Goal: Information Seeking & Learning: Learn about a topic

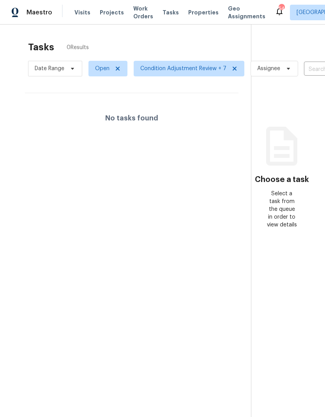
click at [106, 15] on span "Projects" at bounding box center [112, 13] width 24 height 8
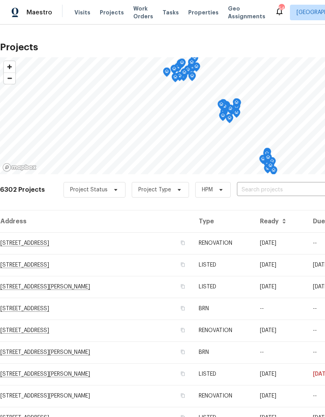
click at [288, 191] on input "text" at bounding box center [281, 190] width 89 height 12
type input "802 morning"
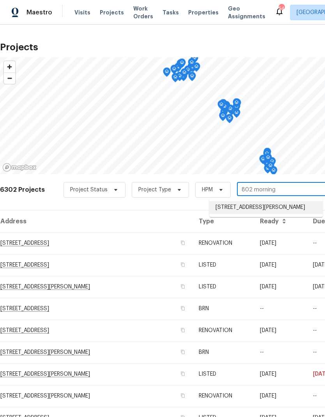
click at [294, 210] on li "[STREET_ADDRESS][PERSON_NAME]" at bounding box center [265, 207] width 113 height 13
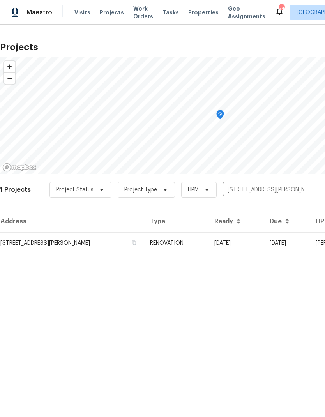
click at [23, 239] on td "[STREET_ADDRESS][PERSON_NAME]" at bounding box center [72, 243] width 144 height 22
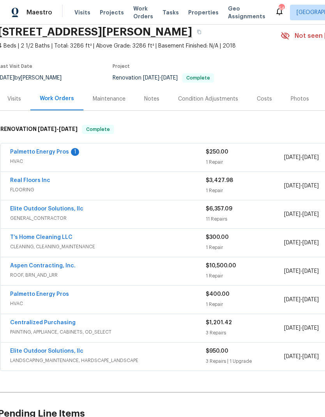
scroll to position [30, 2]
click at [285, 350] on div "[DATE] - [DATE]" at bounding box center [323, 357] width 78 height 19
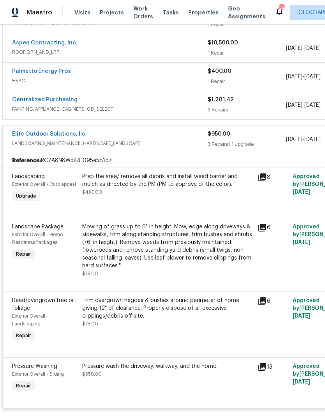
scroll to position [254, 0]
click at [267, 135] on div "$950.00" at bounding box center [247, 134] width 78 height 8
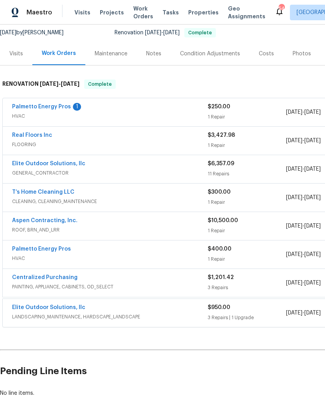
scroll to position [75, 0]
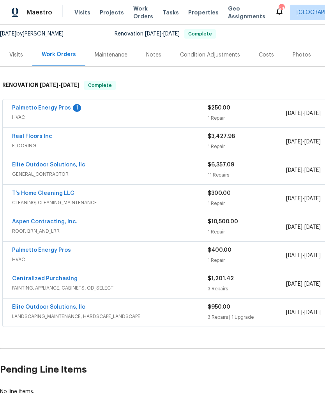
click at [253, 256] on div "$400.00 1 Repair" at bounding box center [247, 255] width 78 height 19
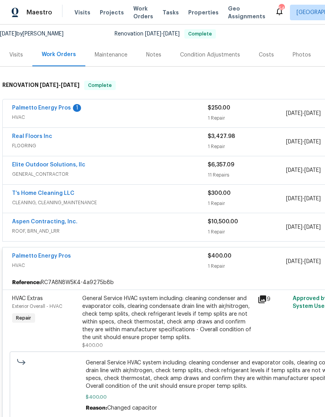
click at [251, 261] on div "$400.00 1 Repair" at bounding box center [247, 261] width 78 height 19
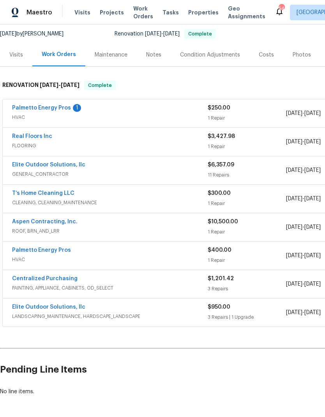
click at [256, 223] on div "$10,500.00" at bounding box center [247, 222] width 78 height 8
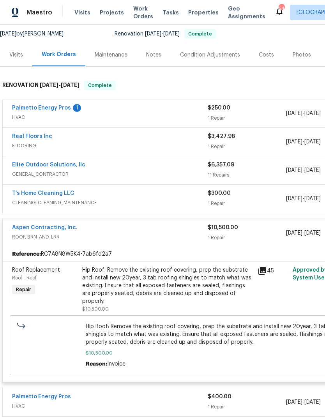
click at [270, 233] on div "$10,500.00 1 Repair" at bounding box center [247, 233] width 78 height 19
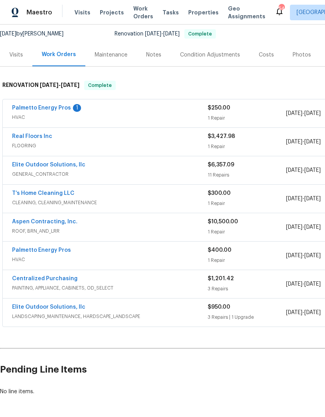
click at [285, 173] on div "11 Repairs" at bounding box center [247, 175] width 78 height 8
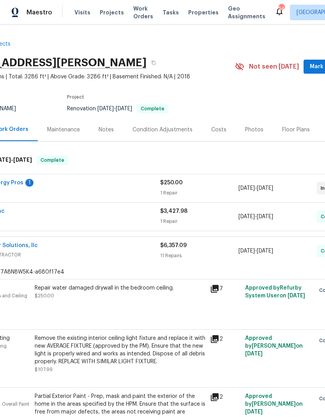
scroll to position [0, 48]
click at [220, 129] on div "Costs" at bounding box center [218, 130] width 15 height 8
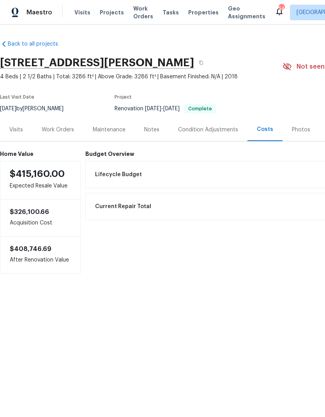
click at [11, 123] on div "Visits" at bounding box center [16, 129] width 32 height 23
